Goal: Navigation & Orientation: Find specific page/section

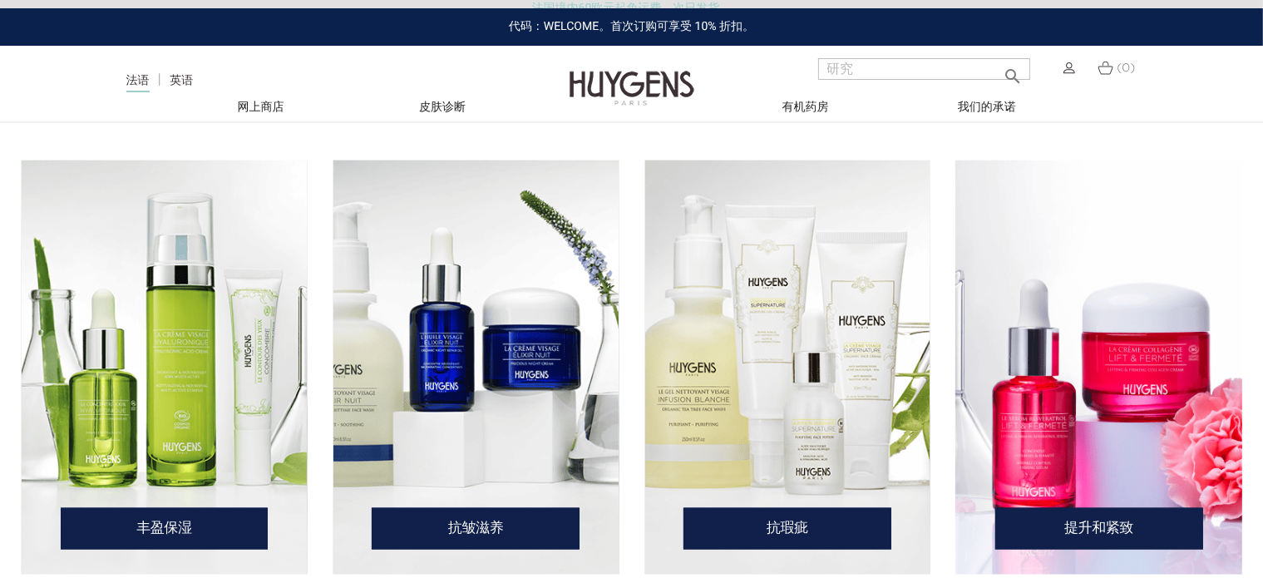
scroll to position [2412, 0]
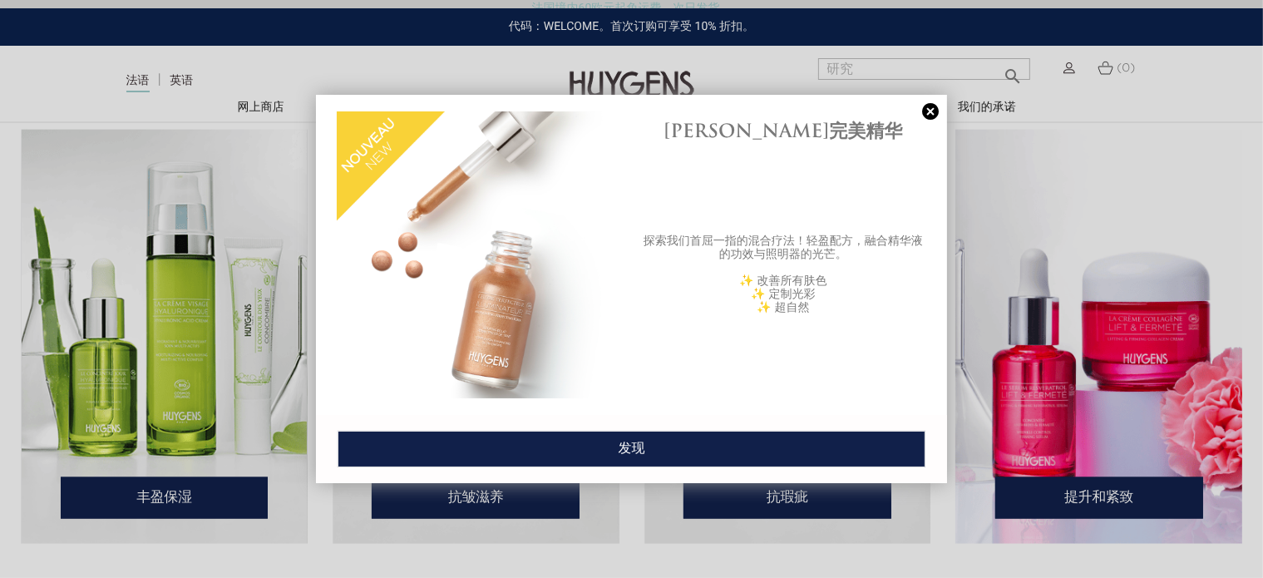
click at [928, 121] on link at bounding box center [930, 111] width 23 height 17
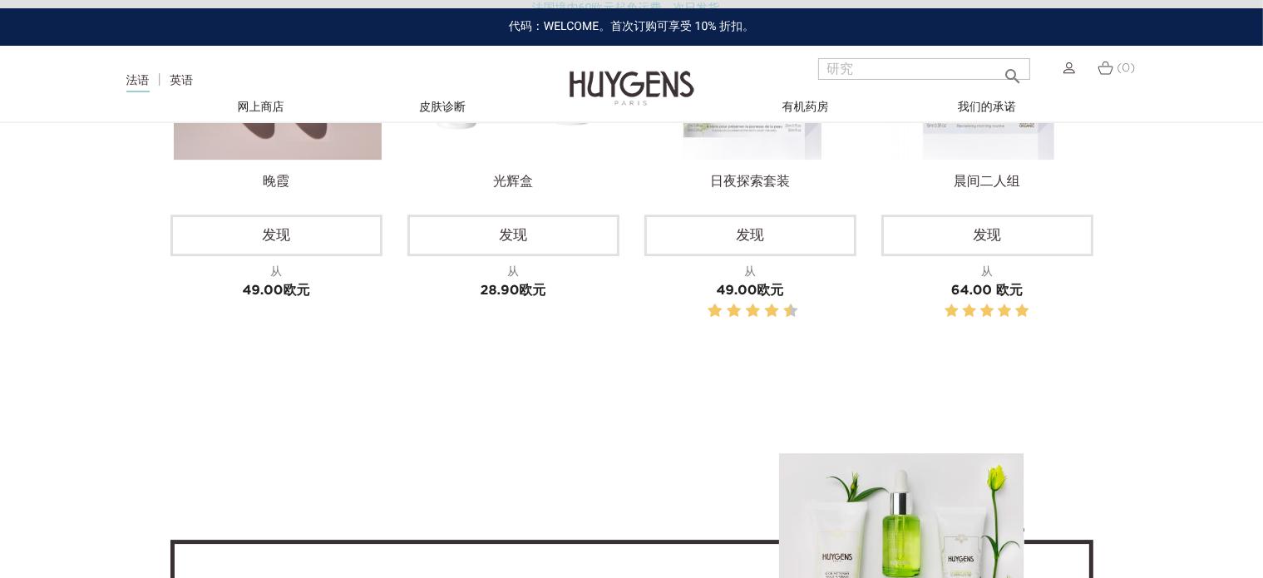
scroll to position [5108, 0]
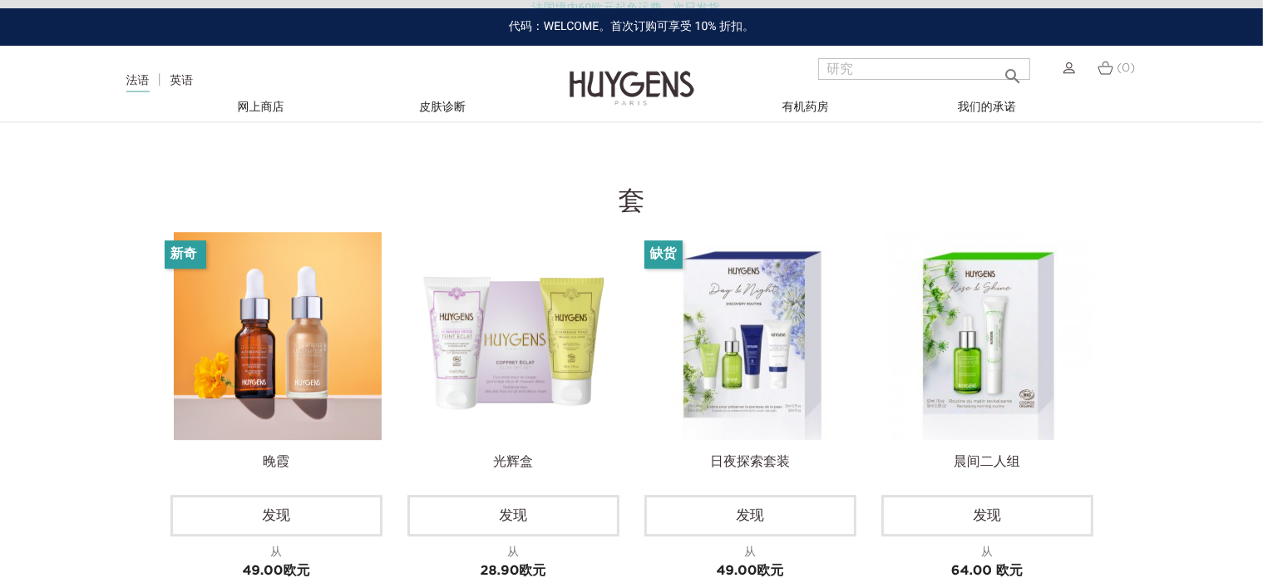
scroll to position [4855, 0]
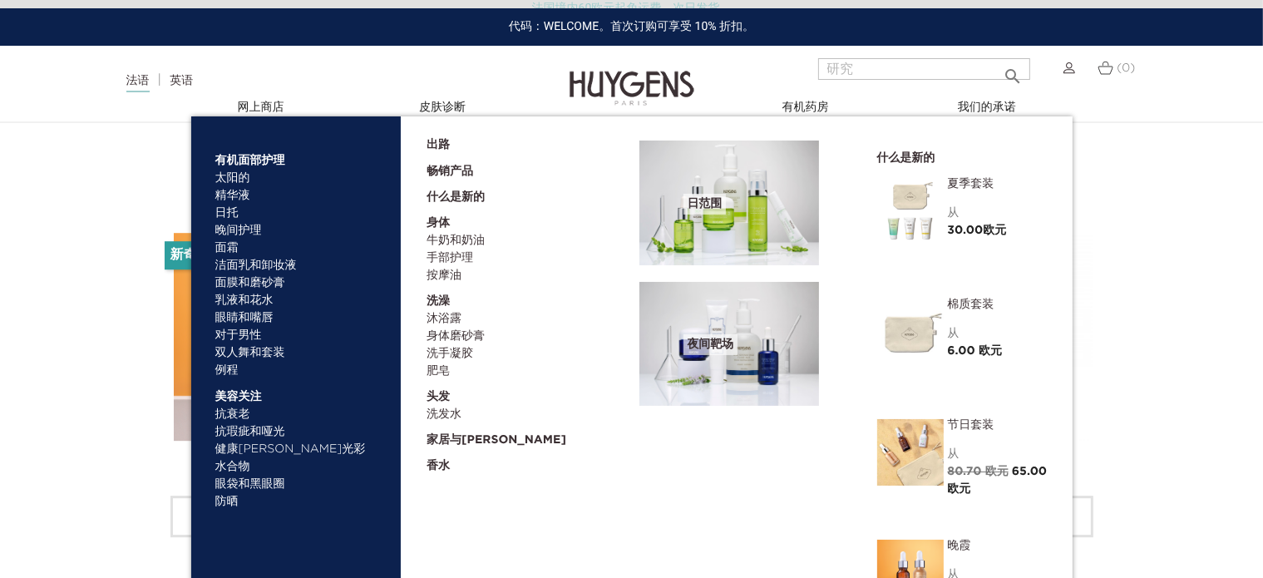
click at [463, 440] on font "家居与香薰" at bounding box center [497, 440] width 140 height 12
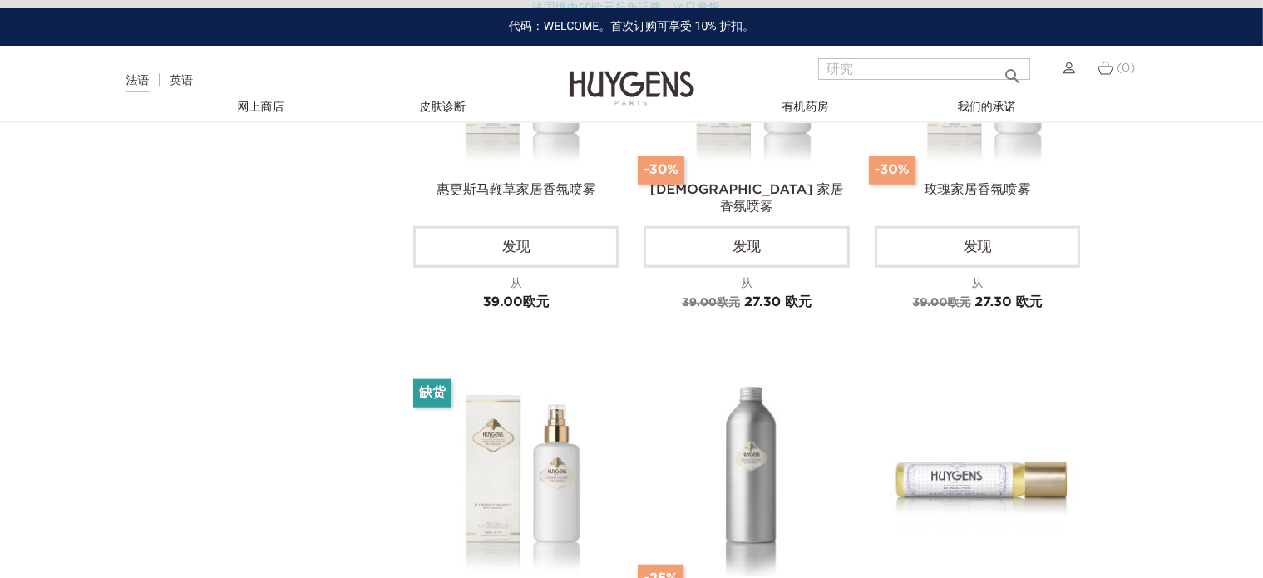
scroll to position [1565, 0]
